Goal: Navigation & Orientation: Find specific page/section

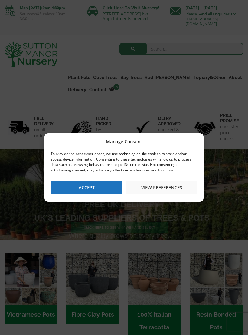
click at [92, 186] on button "Accept" at bounding box center [87, 187] width 72 height 14
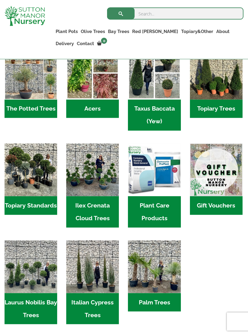
scroll to position [401, 0]
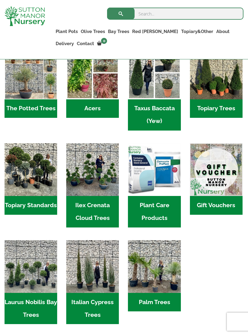
click at [41, 261] on img "Visit product category Laurus Nobilis Bay Trees" at bounding box center [31, 266] width 53 height 53
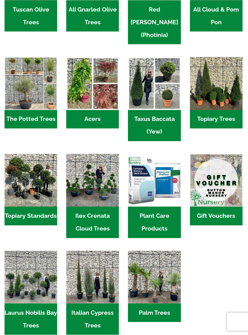
scroll to position [410, 0]
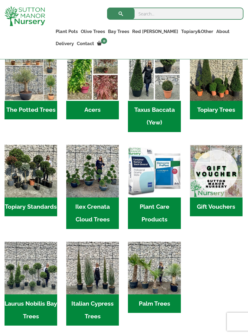
click at [39, 255] on img "Visit product category Laurus Nobilis Bay Trees" at bounding box center [31, 267] width 53 height 53
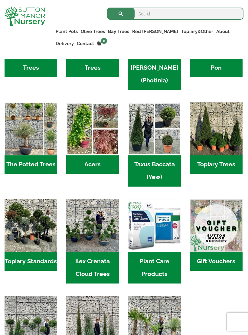
scroll to position [345, 0]
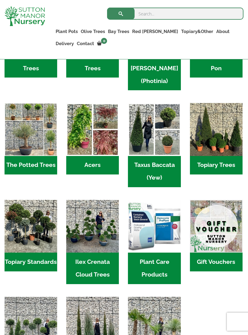
click at [164, 129] on img "Visit product category Taxus Baccata (Yew)" at bounding box center [154, 129] width 53 height 53
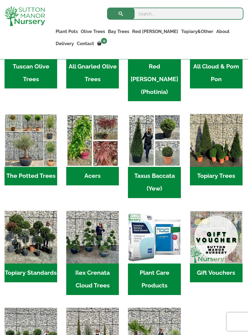
click at [219, 140] on img "Visit product category Topiary Trees" at bounding box center [216, 140] width 53 height 53
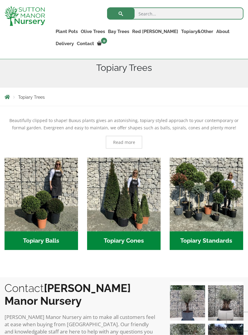
scroll to position [90, 0]
click at [54, 205] on img "Visit product category Topiary Balls" at bounding box center [42, 194] width 74 height 74
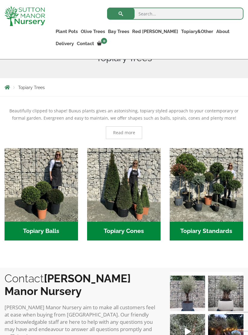
click at [136, 192] on img "Visit product category Topiary Cones" at bounding box center [124, 185] width 74 height 74
click at [219, 205] on img "Visit product category Topiary Standards" at bounding box center [207, 185] width 74 height 74
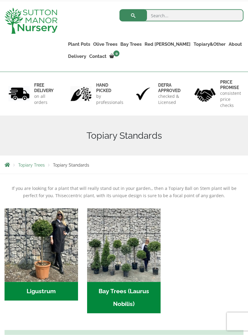
scroll to position [34, 0]
click at [136, 273] on img "Visit product category Bay Trees (Laurus Nobilis)" at bounding box center [124, 245] width 74 height 74
